Goal: Communication & Community: Answer question/provide support

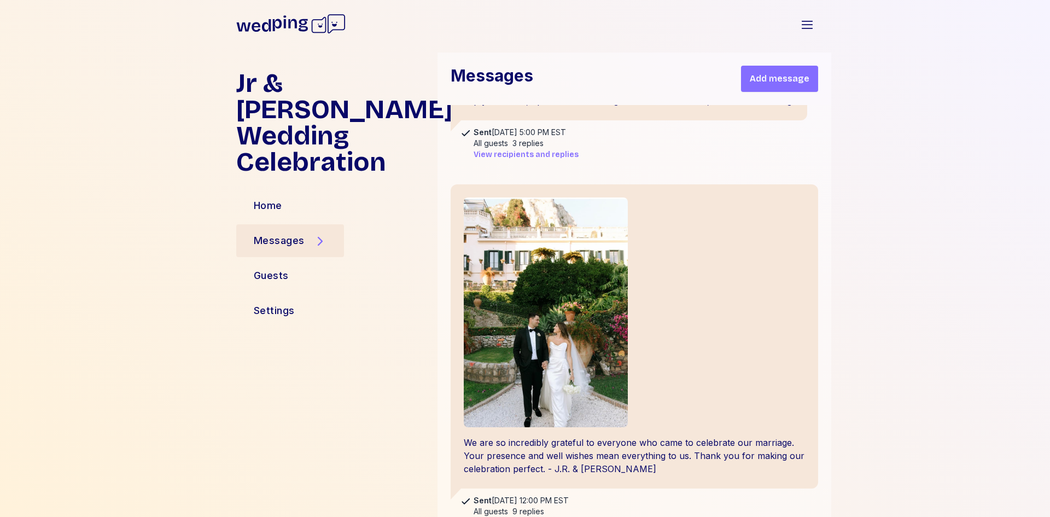
scroll to position [1862, 0]
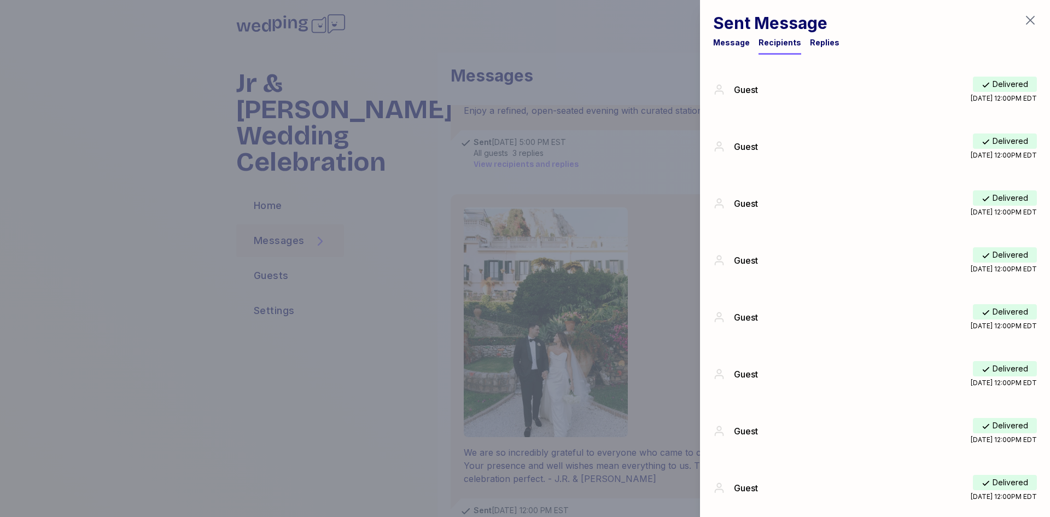
click at [822, 41] on div "Replies" at bounding box center [825, 42] width 30 height 11
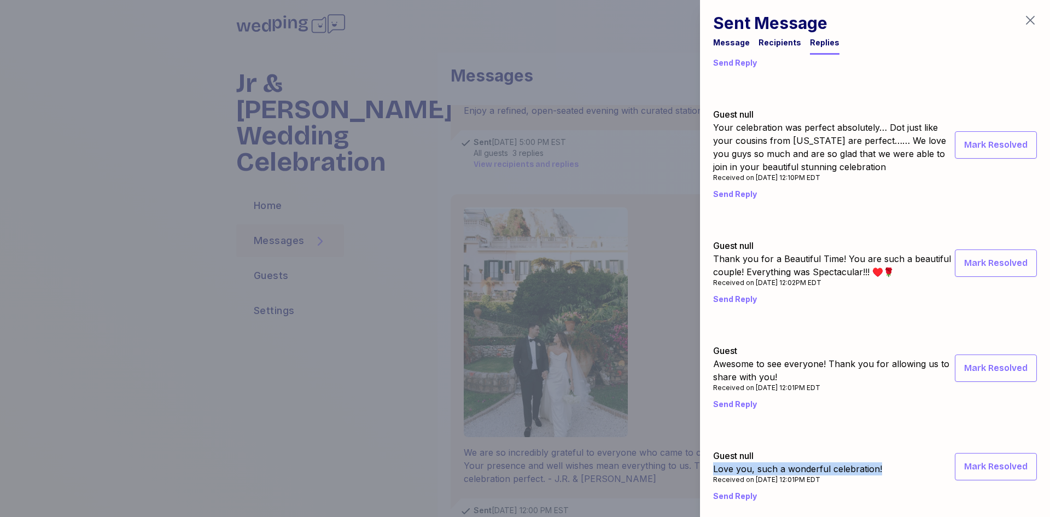
scroll to position [457, 0]
copy div "Love you, such a wonderful celebration!"
click at [624, 46] on div at bounding box center [525, 258] width 1050 height 517
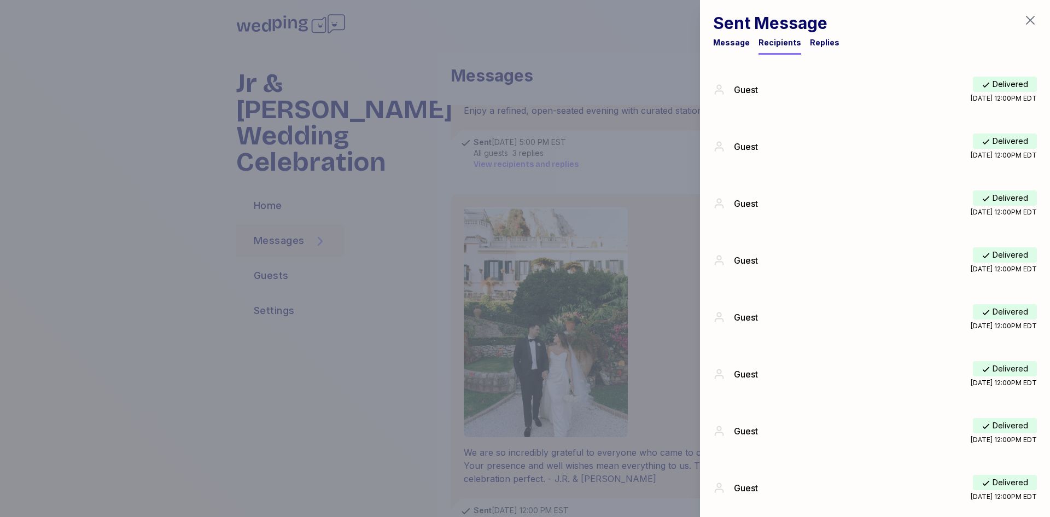
click at [817, 40] on div "Replies" at bounding box center [825, 42] width 30 height 11
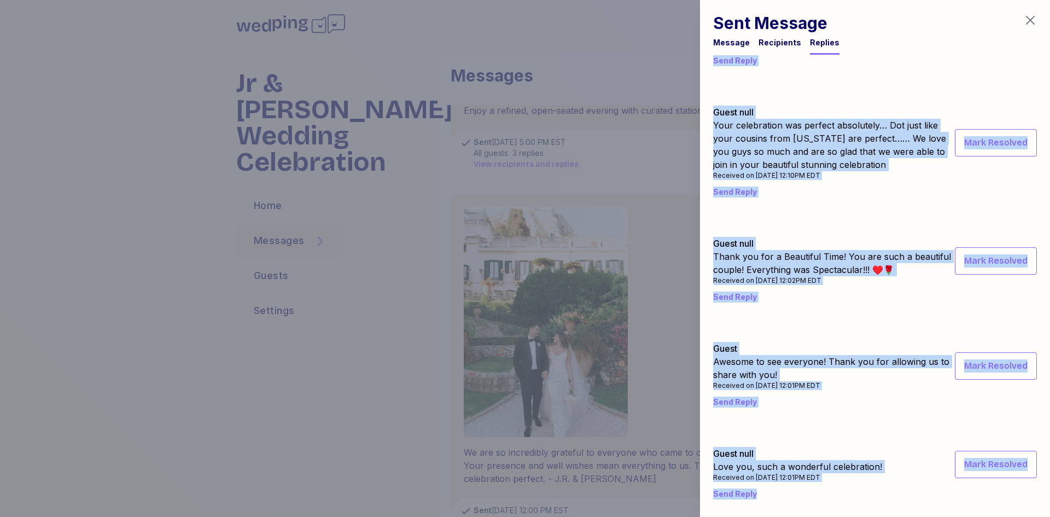
drag, startPoint x: 712, startPoint y: 96, endPoint x: 883, endPoint y: 485, distance: 424.5
click at [883, 485] on div "Guest null Last night was magical! Love to you and your families! Received on […" at bounding box center [875, 62] width 350 height 910
copy div "Lore ipsum dol sitamet! Cons ad eli sed doei temporin! Utlabore et 14/12/10 do …"
